Goal: Information Seeking & Learning: Learn about a topic

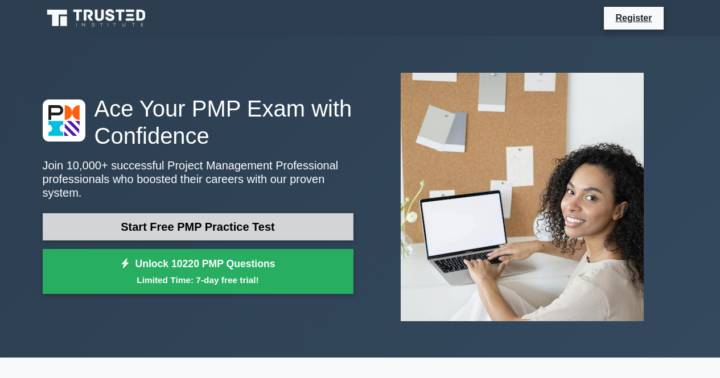
click at [217, 222] on link "Start Free PMP Practice Test" at bounding box center [198, 226] width 311 height 27
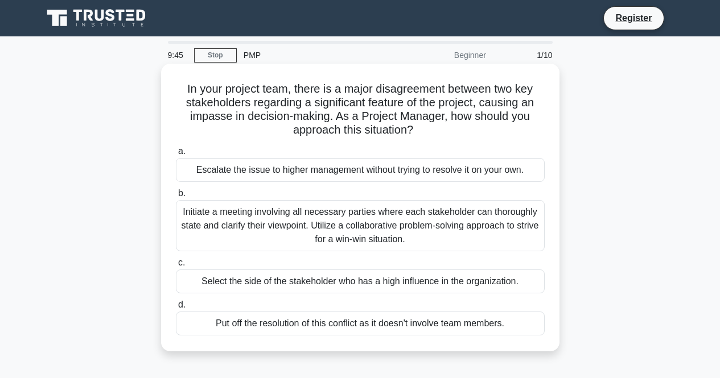
click at [410, 218] on div "Initiate a meeting involving all necessary parties where each stakeholder can t…" at bounding box center [360, 225] width 369 height 51
click at [176, 197] on input "b. Initiate a meeting involving all necessary parties where each stakeholder ca…" at bounding box center [176, 193] width 0 height 7
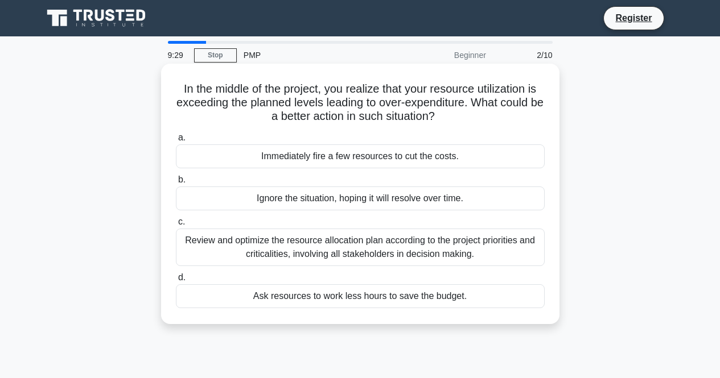
click at [347, 251] on div "Review and optimize the resource allocation plan according to the project prior…" at bounding box center [360, 248] width 369 height 38
click at [176, 226] on input "c. Review and optimize the resource allocation plan according to the project pr…" at bounding box center [176, 221] width 0 height 7
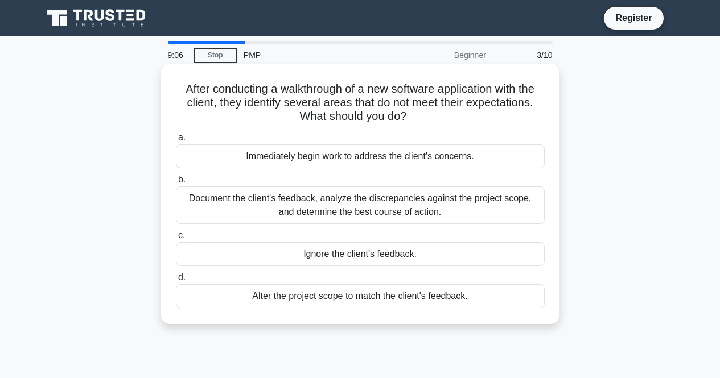
click at [355, 209] on div "Document the client's feedback, analyze the discrepancies against the project s…" at bounding box center [360, 206] width 369 height 38
click at [176, 184] on input "b. Document the client's feedback, analyze the discrepancies against the projec…" at bounding box center [176, 179] width 0 height 7
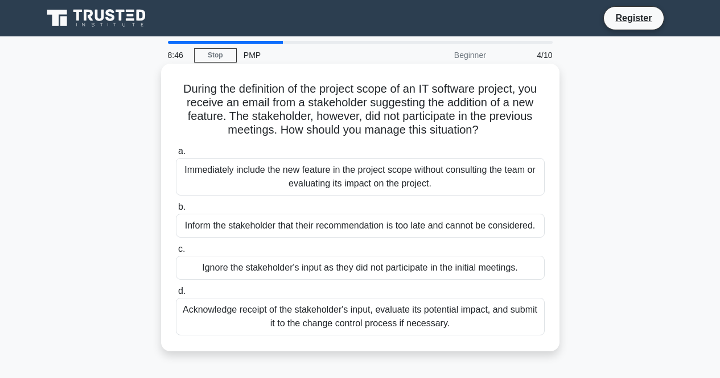
click at [397, 329] on div "Acknowledge receipt of the stakeholder's input, evaluate its potential impact, …" at bounding box center [360, 317] width 369 height 38
click at [176, 295] on input "d. Acknowledge receipt of the stakeholder's input, evaluate its potential impac…" at bounding box center [176, 291] width 0 height 7
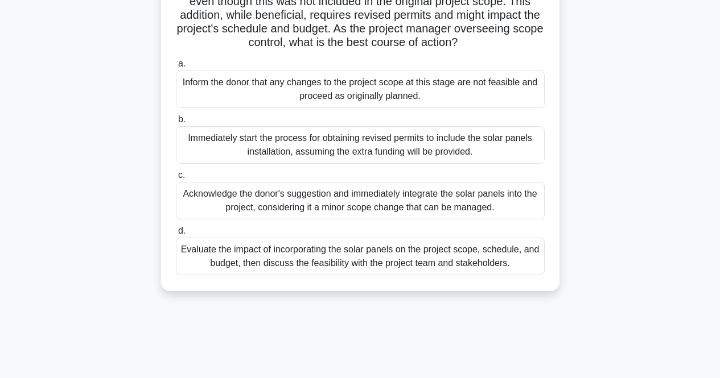
scroll to position [113, 0]
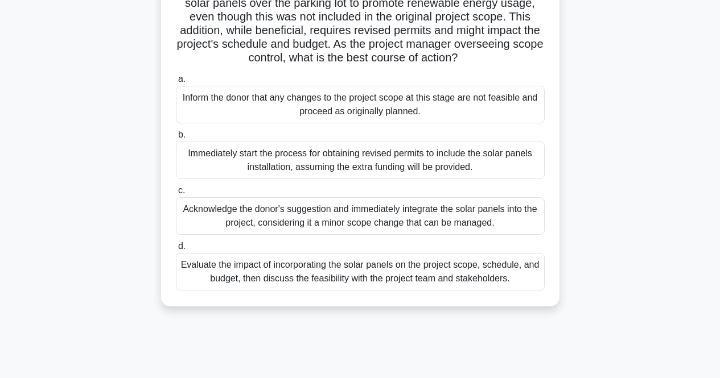
click at [401, 290] on div "Evaluate the impact of incorporating the solar panels on the project scope, sch…" at bounding box center [360, 272] width 369 height 38
click at [176, 250] on input "d. Evaluate the impact of incorporating the solar panels on the project scope, …" at bounding box center [176, 246] width 0 height 7
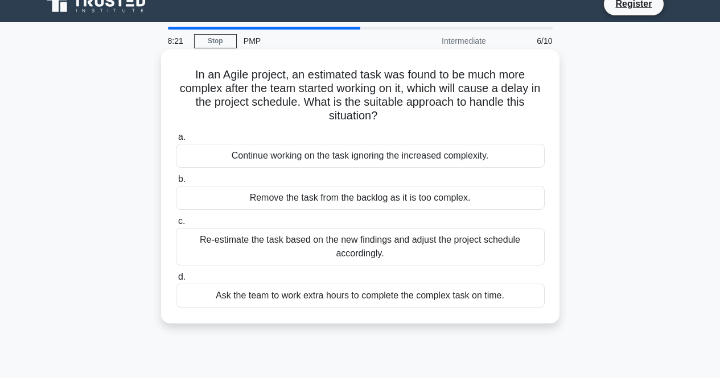
scroll to position [0, 0]
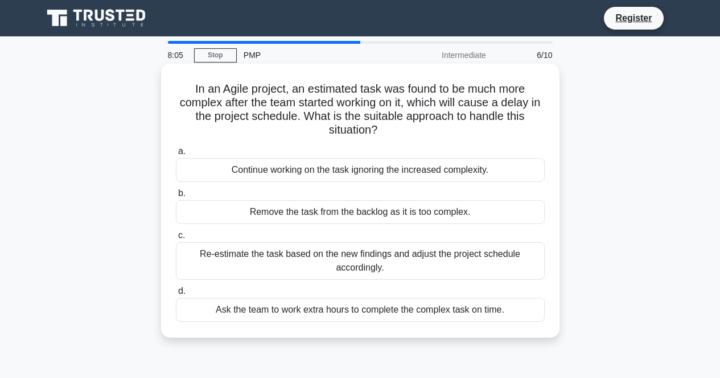
click at [454, 265] on div "Re-estimate the task based on the new findings and adjust the project schedule …" at bounding box center [360, 261] width 369 height 38
click at [176, 240] on input "c. Re-estimate the task based on the new findings and adjust the project schedu…" at bounding box center [176, 235] width 0 height 7
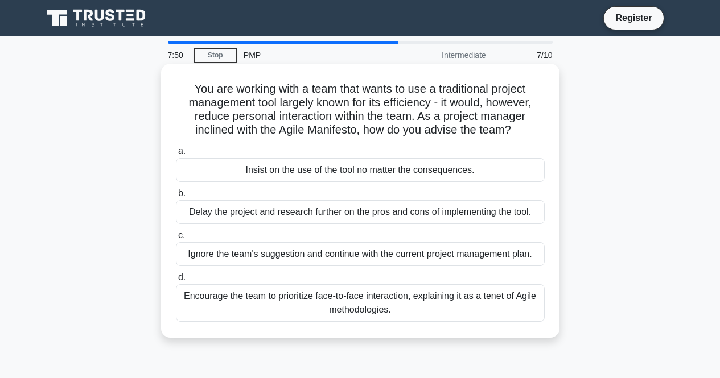
click at [429, 322] on div "Encourage the team to prioritize face-to-face interaction, explaining it as a t…" at bounding box center [360, 303] width 369 height 38
click at [176, 282] on input "d. Encourage the team to prioritize face-to-face interaction, explaining it as …" at bounding box center [176, 277] width 0 height 7
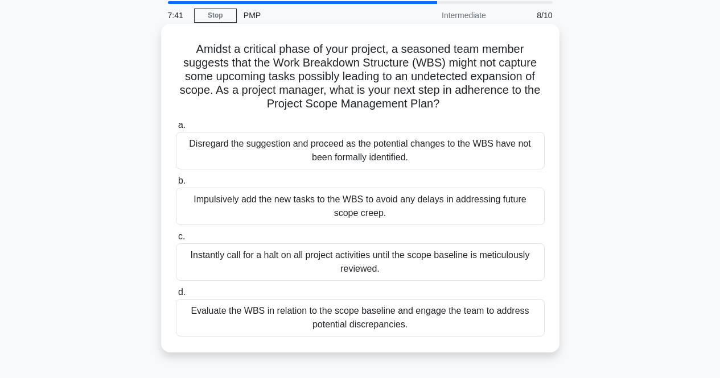
scroll to position [56, 0]
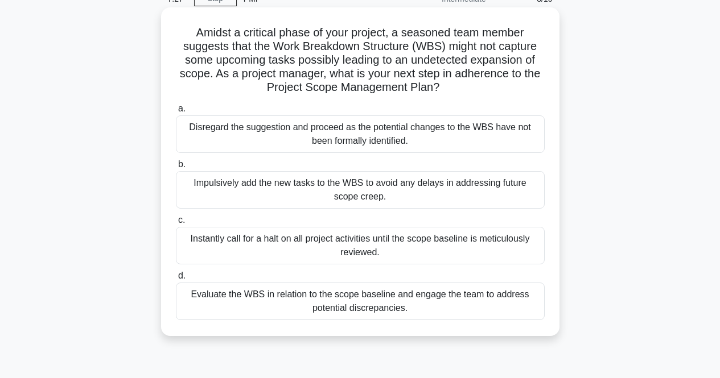
click at [434, 300] on div "Evaluate the WBS in relation to the scope baseline and engage the team to addre…" at bounding box center [360, 302] width 369 height 38
click at [176, 280] on input "d. Evaluate the WBS in relation to the scope baseline and engage the team to ad…" at bounding box center [176, 276] width 0 height 7
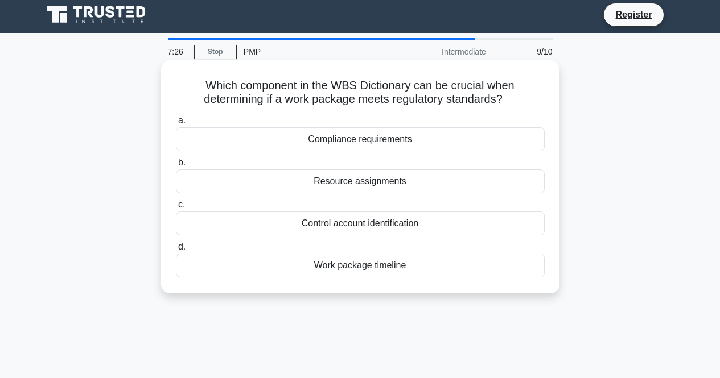
scroll to position [0, 0]
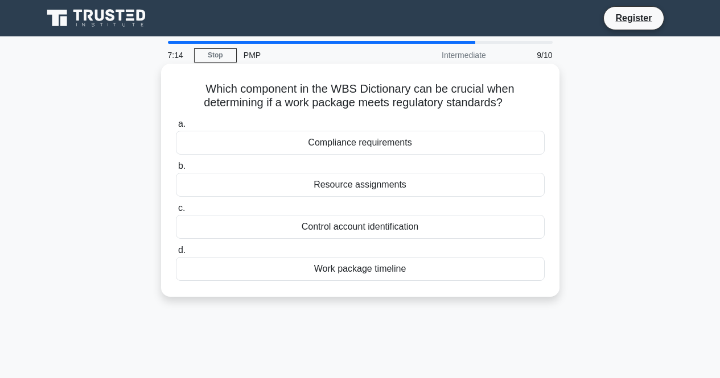
click at [394, 143] on div "Compliance requirements" at bounding box center [360, 143] width 369 height 24
click at [176, 128] on input "a. Compliance requirements" at bounding box center [176, 124] width 0 height 7
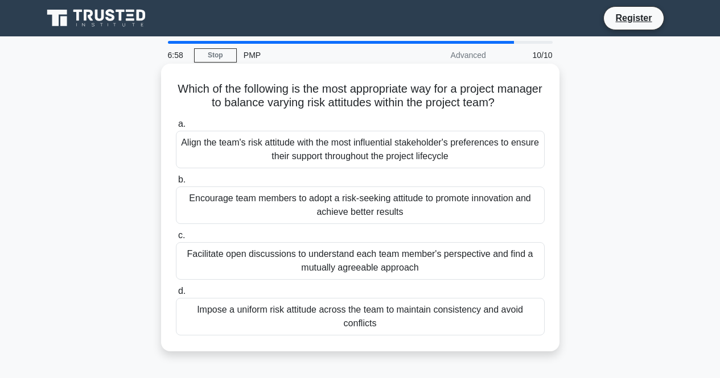
click at [454, 280] on div "Facilitate open discussions to understand each team member's perspective and fi…" at bounding box center [360, 261] width 369 height 38
click at [176, 240] on input "c. Facilitate open discussions to understand each team member's perspective and…" at bounding box center [176, 235] width 0 height 7
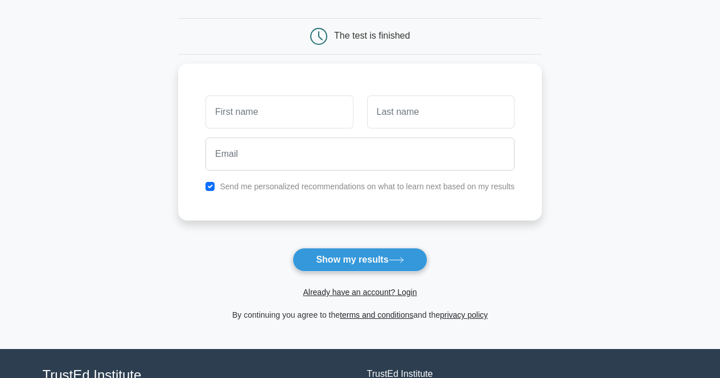
scroll to position [114, 0]
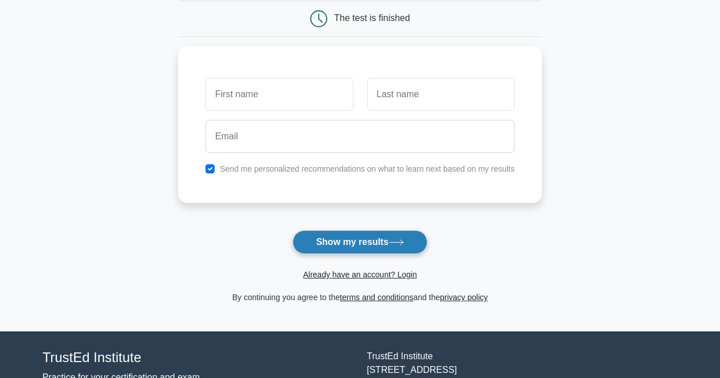
click at [351, 240] on button "Show my results" at bounding box center [359, 242] width 134 height 24
click at [424, 205] on form "Wait, there is more! Continue to see your result The test is finished and the" at bounding box center [360, 126] width 364 height 355
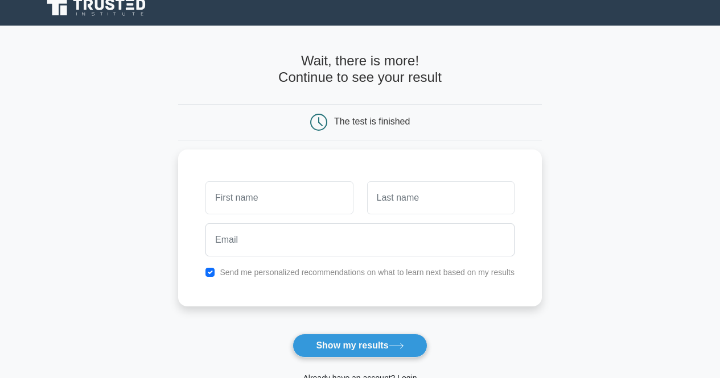
scroll to position [0, 0]
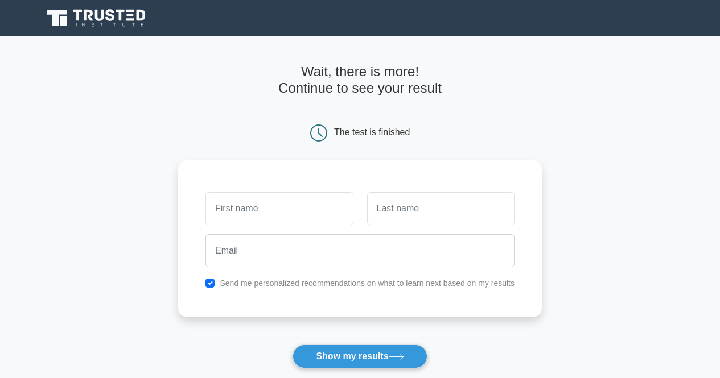
click at [46, 86] on main "Wait, there is more! Continue to see your result The test is finished and the" at bounding box center [360, 241] width 720 height 410
